Goal: Information Seeking & Learning: Understand process/instructions

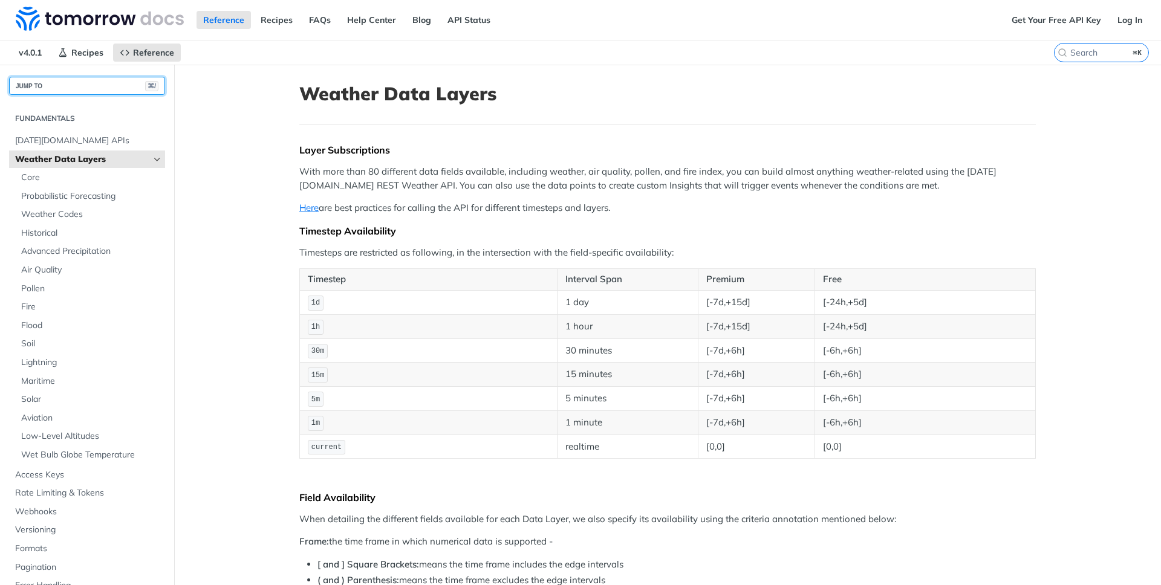
click at [59, 82] on button "JUMP TO ⌘/" at bounding box center [87, 86] width 156 height 18
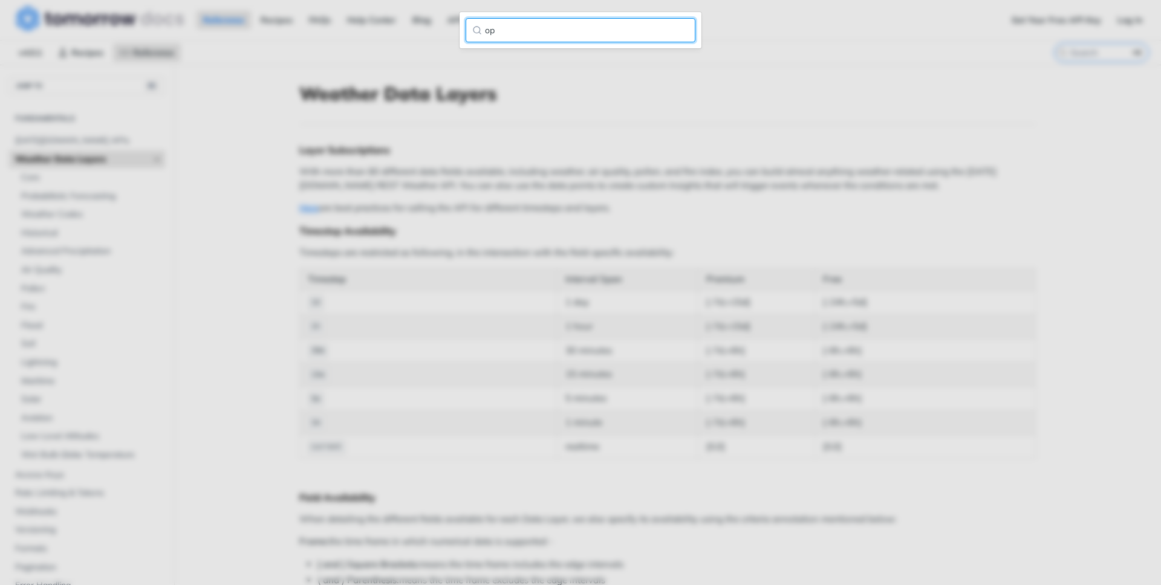
type input "o"
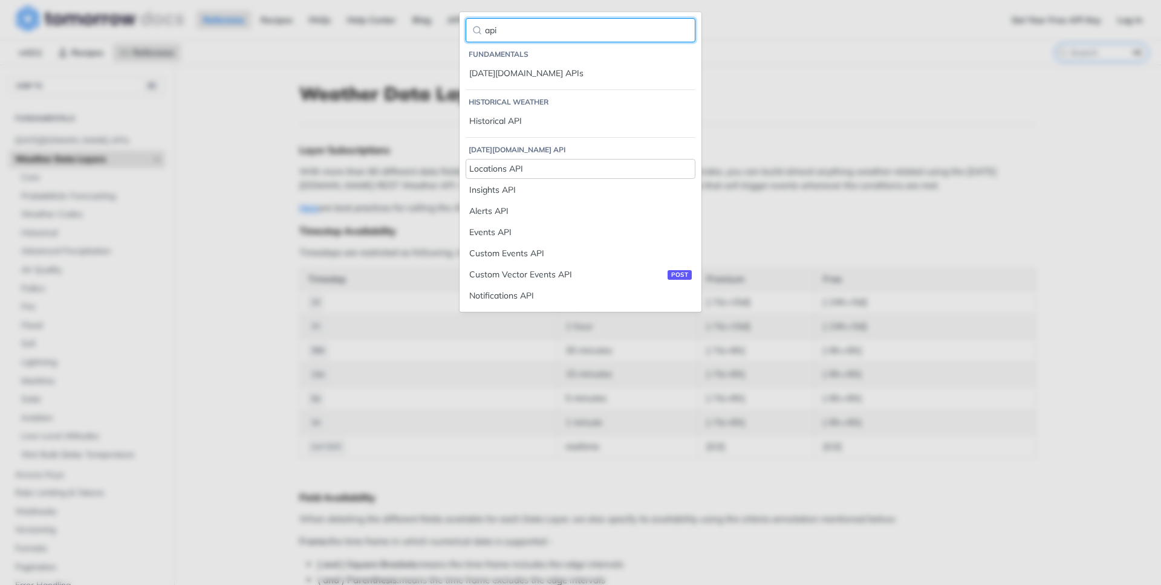
type input "api"
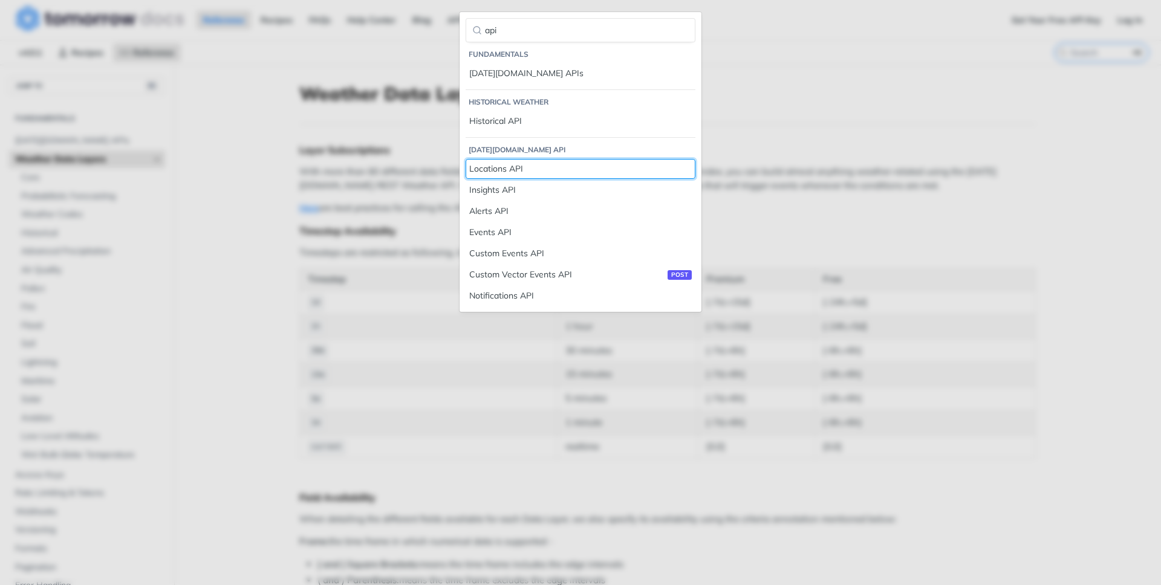
click at [516, 170] on div "Locations API" at bounding box center [580, 169] width 222 height 13
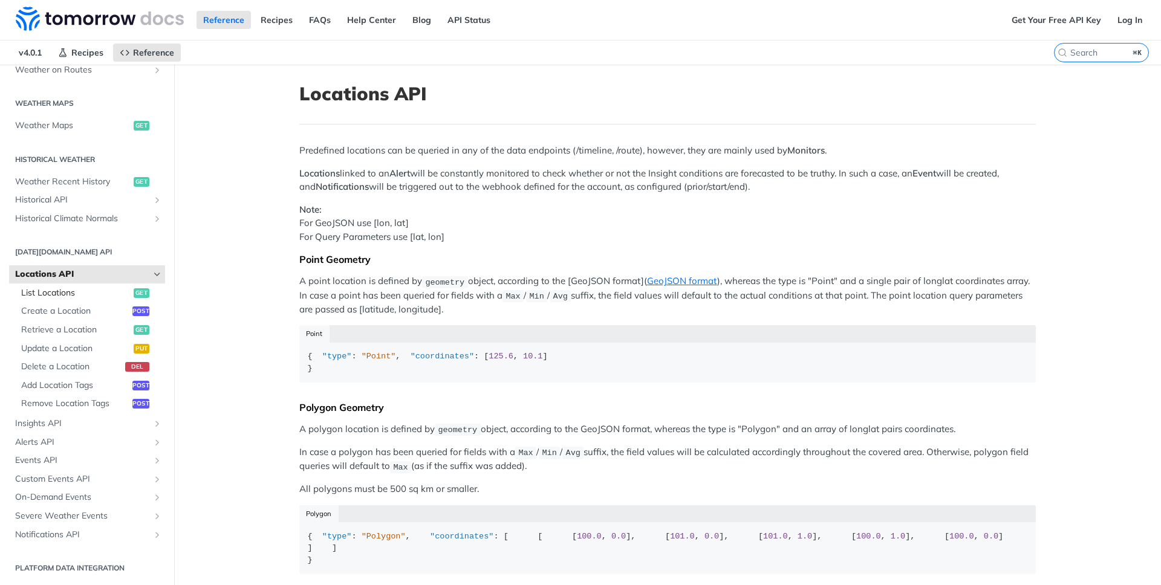
click at [73, 293] on span "List Locations" at bounding box center [75, 293] width 109 height 12
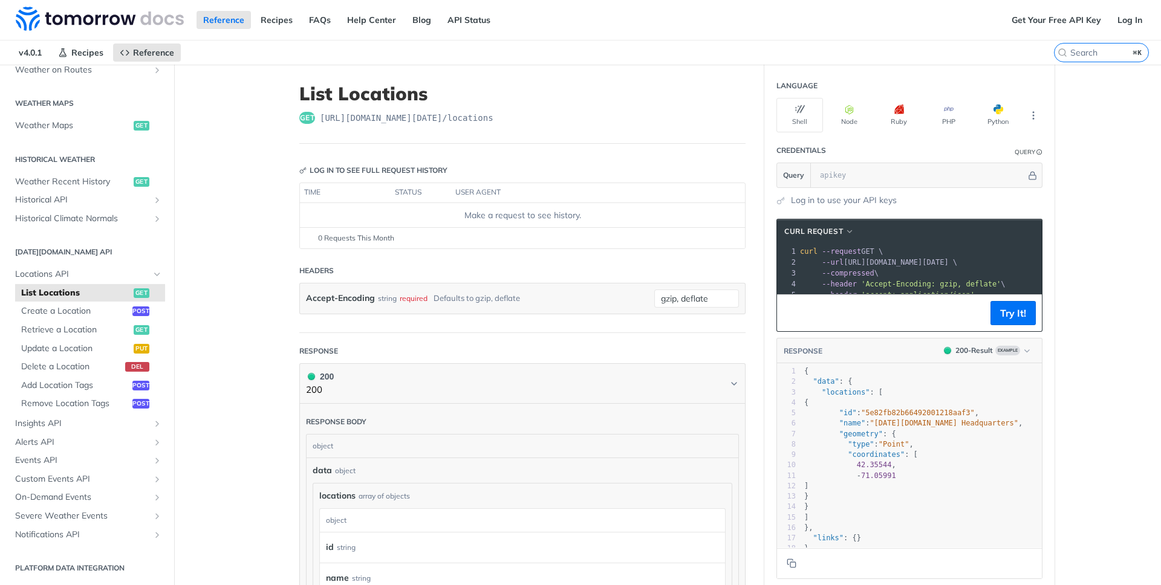
drag, startPoint x: 844, startPoint y: 261, endPoint x: 1001, endPoint y: 261, distance: 156.6
click at [957, 261] on span "--url [URL][DOMAIN_NAME][DATE] \" at bounding box center [878, 262] width 157 height 8
copy span "[URL][DOMAIN_NAME][DATE]"
click at [1085, 57] on input "search" at bounding box center [1086, 52] width 123 height 11
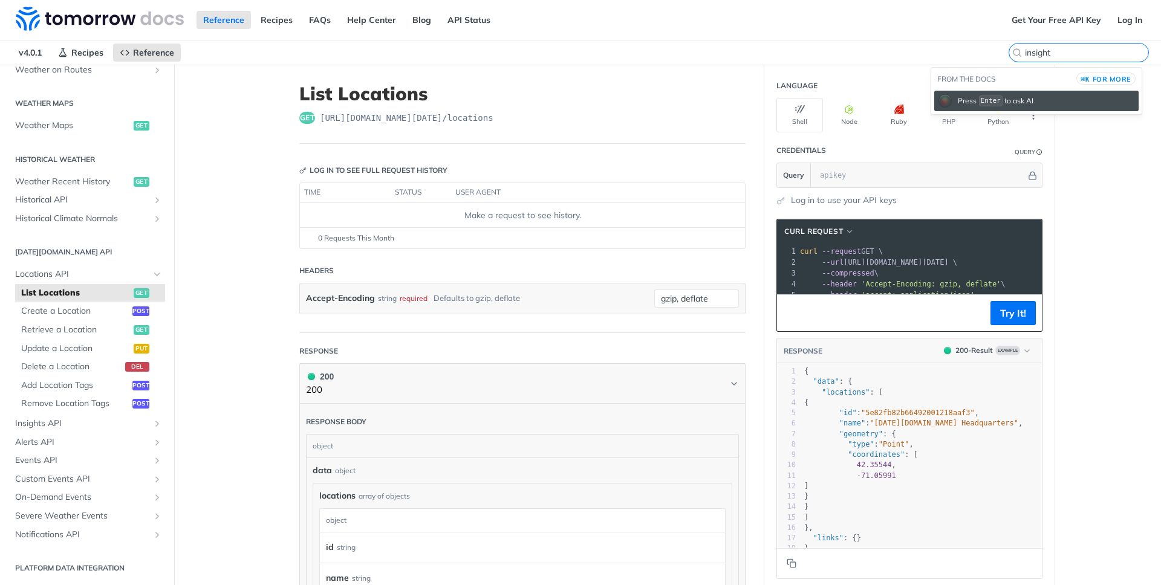
type input "insight"
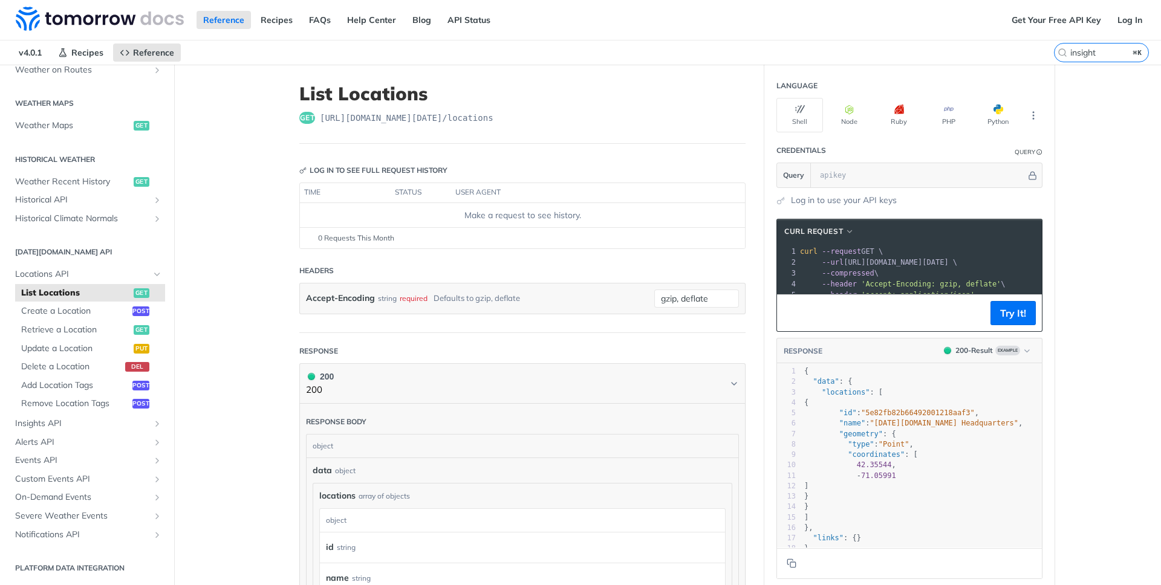
click at [499, 61] on nav "v4.0.1 Recipes Reference" at bounding box center [527, 53] width 1054 height 24
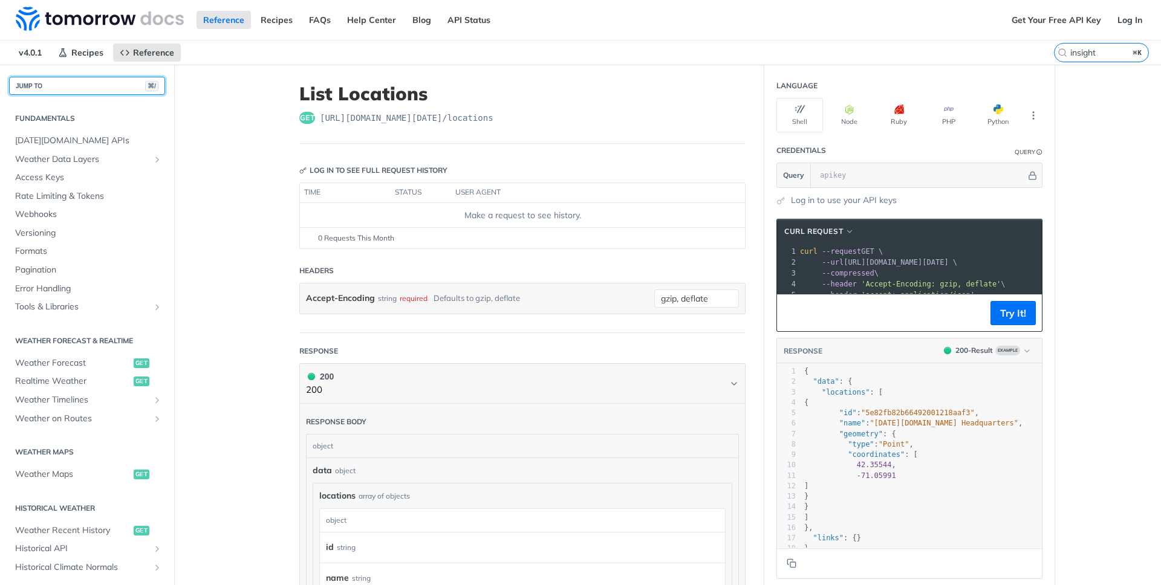
click at [73, 85] on button "JUMP TO ⌘/" at bounding box center [87, 86] width 156 height 18
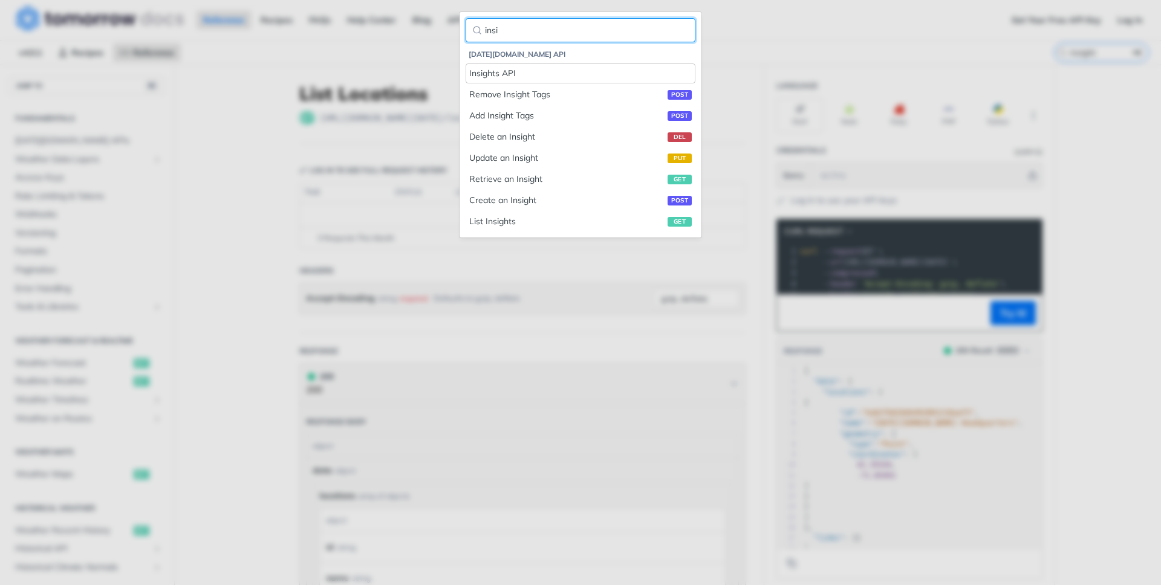
type input "insi"
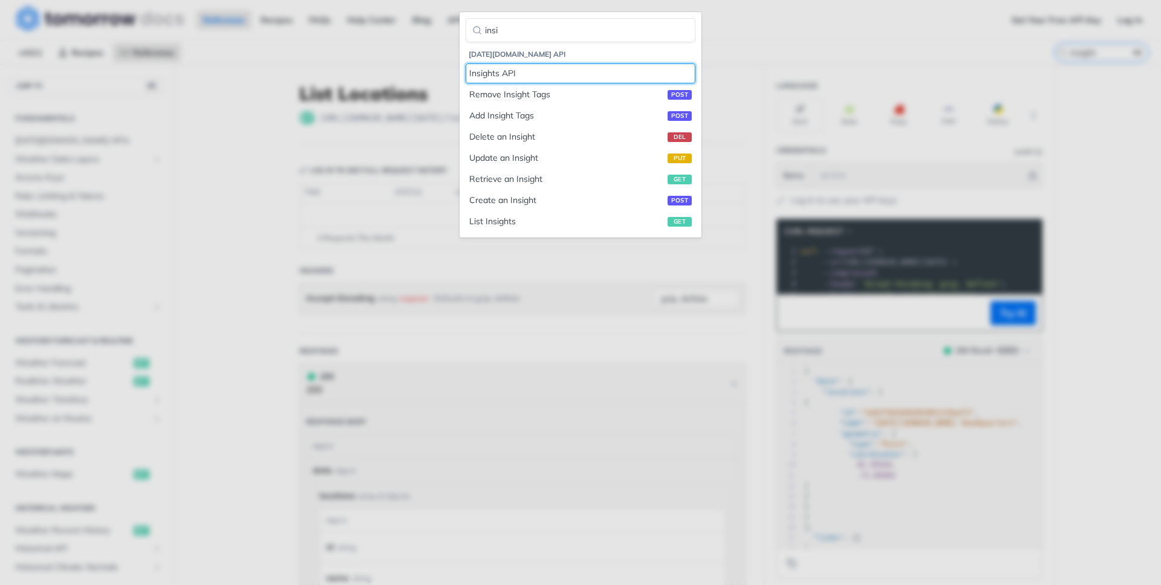
click at [509, 70] on div "Insights API" at bounding box center [580, 73] width 222 height 13
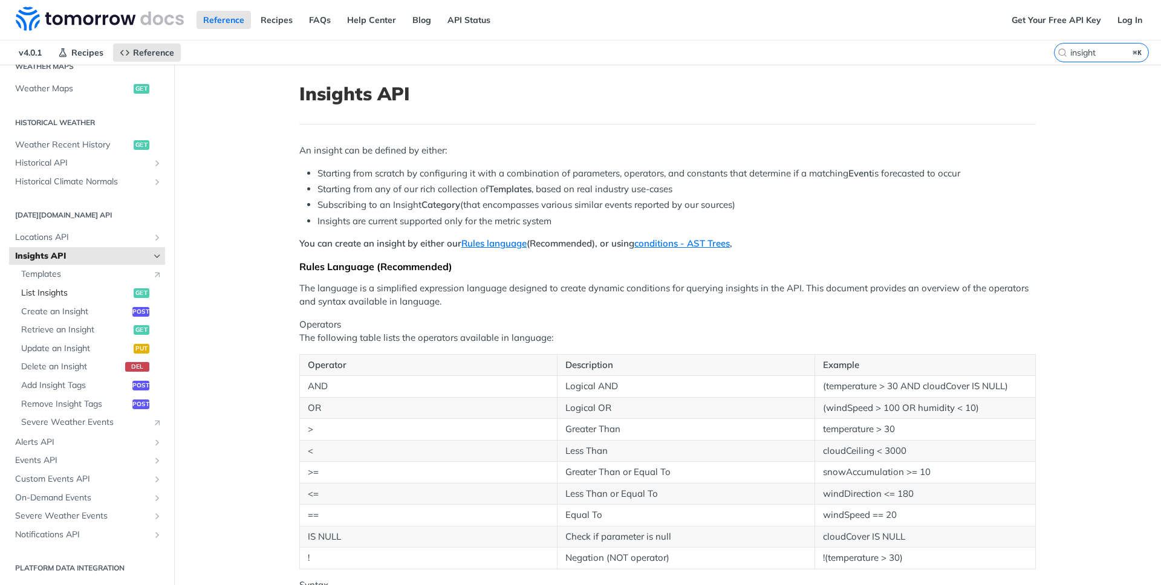
click at [62, 296] on span "List Insights" at bounding box center [75, 293] width 109 height 12
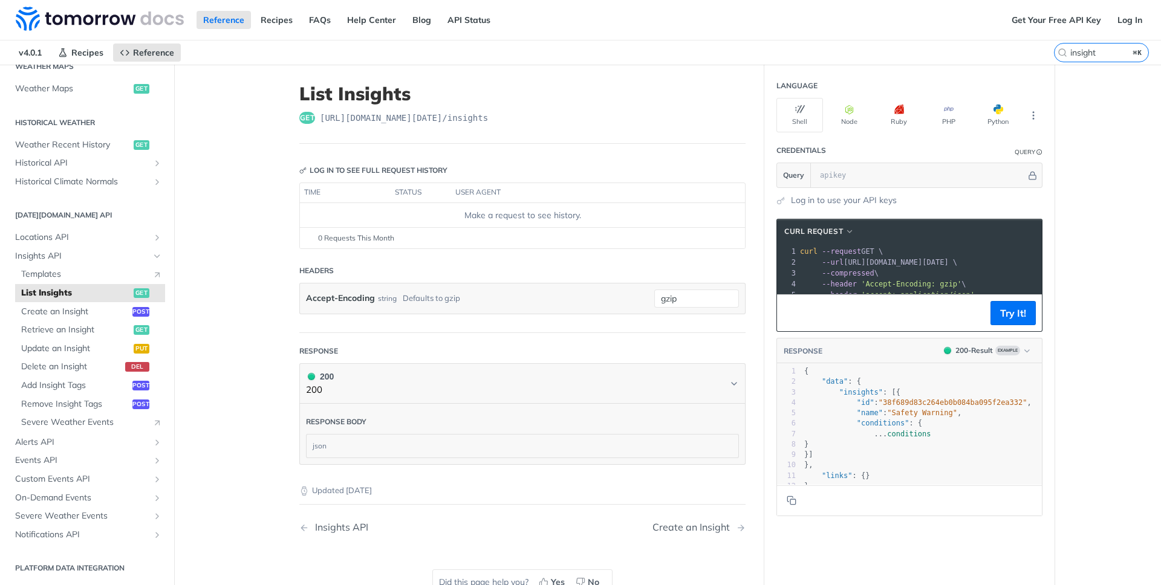
drag, startPoint x: 844, startPoint y: 262, endPoint x: 995, endPoint y: 262, distance: 151.1
click at [957, 262] on span "--url [URL][DOMAIN_NAME][DATE] \" at bounding box center [878, 262] width 157 height 8
copy span "[URL][DOMAIN_NAME][DATE]"
